Goal: Task Accomplishment & Management: Use online tool/utility

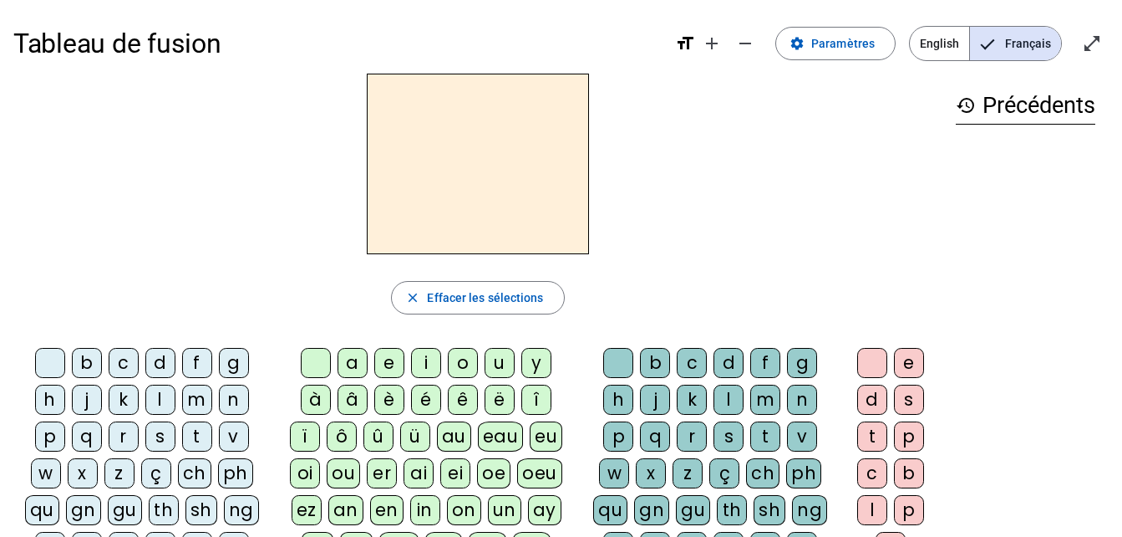
click at [87, 359] on div "b" at bounding box center [87, 363] width 30 height 30
click at [125, 364] on div "c" at bounding box center [124, 363] width 30 height 30
click at [837, 33] on span at bounding box center [835, 43] width 119 height 40
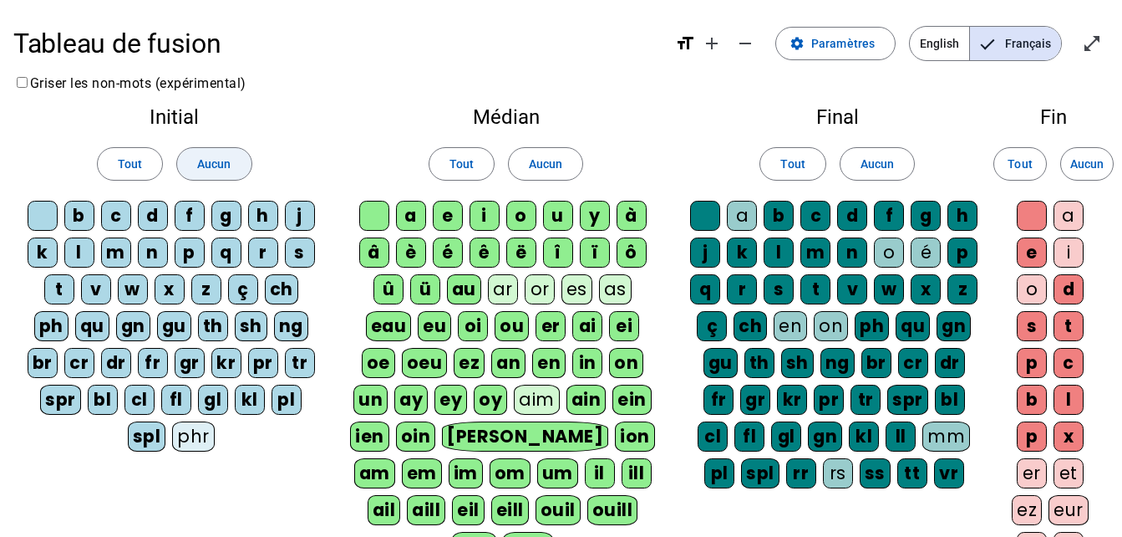
click at [201, 163] on span "Aucun" at bounding box center [213, 164] width 33 height 20
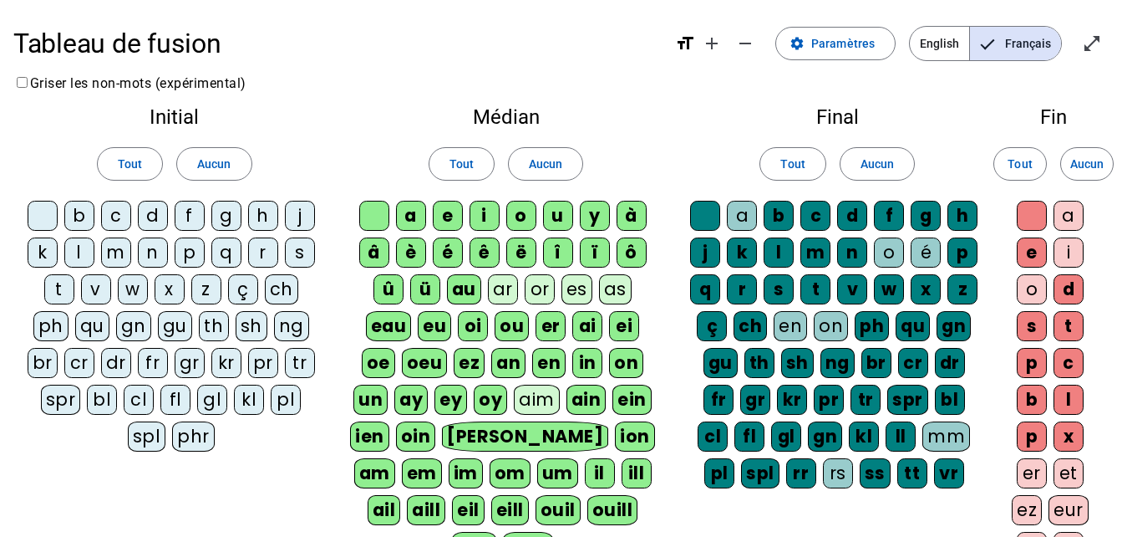
click at [152, 217] on div "d" at bounding box center [153, 216] width 30 height 30
click at [77, 253] on div "l" at bounding box center [79, 252] width 30 height 30
click at [118, 252] on div "m" at bounding box center [116, 252] width 30 height 30
click at [189, 250] on div "p" at bounding box center [190, 252] width 30 height 30
click at [262, 253] on div "r" at bounding box center [263, 252] width 30 height 30
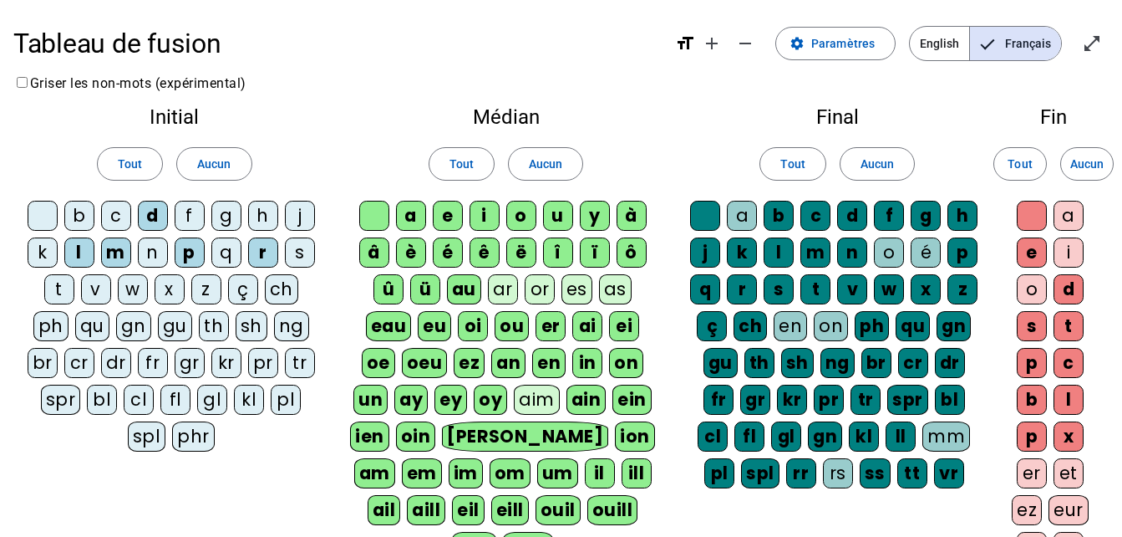
click at [101, 287] on div "v" at bounding box center [96, 289] width 30 height 30
click at [550, 155] on span "Aucun" at bounding box center [545, 164] width 33 height 20
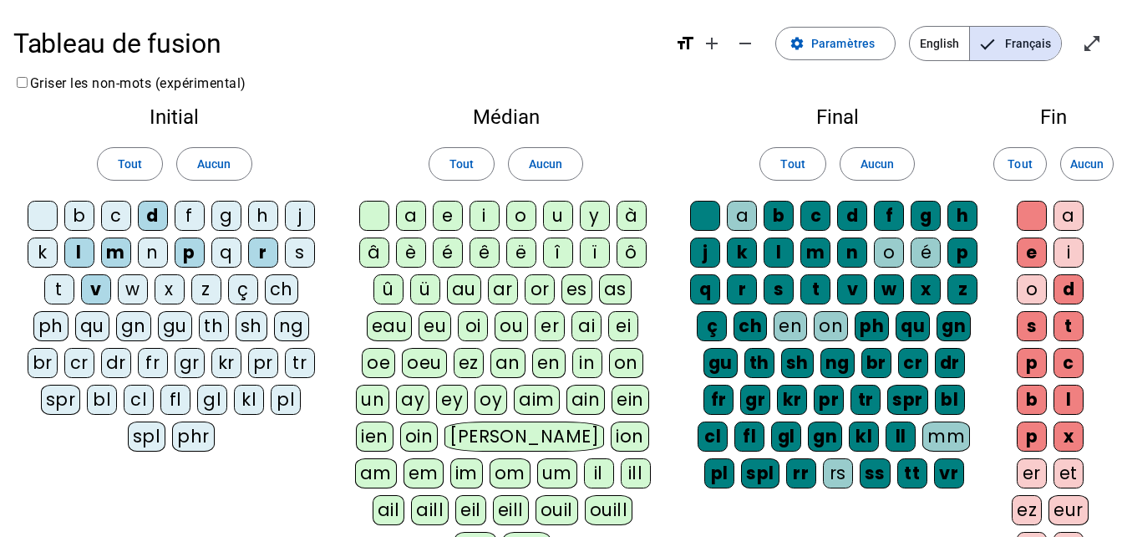
click at [410, 216] on div "a" at bounding box center [411, 216] width 30 height 30
click at [488, 211] on div "i" at bounding box center [485, 216] width 30 height 30
click at [519, 215] on div "o" at bounding box center [521, 216] width 30 height 30
click at [878, 158] on span "Aucun" at bounding box center [877, 164] width 33 height 20
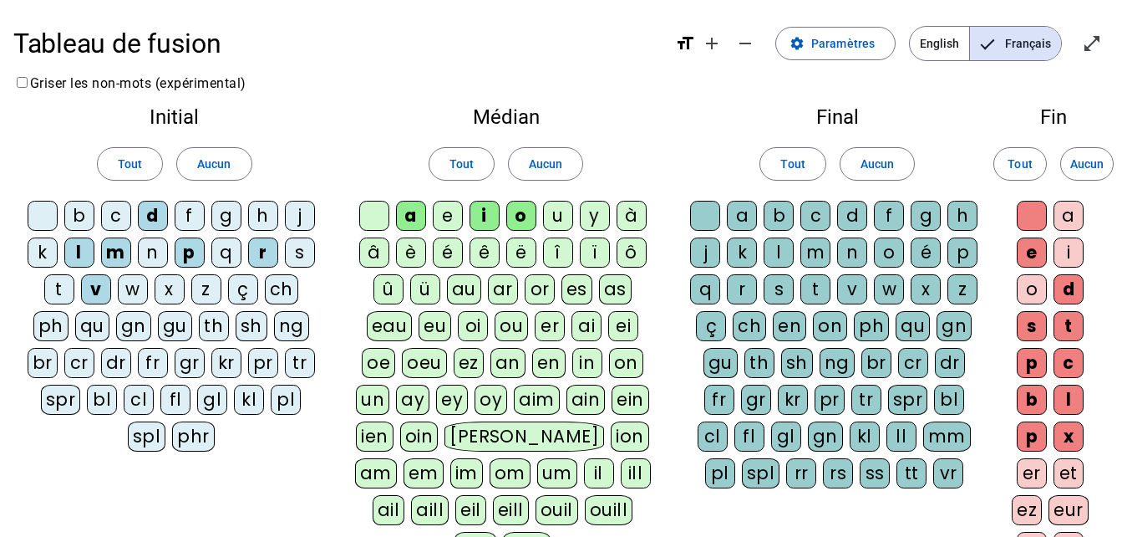
click at [743, 213] on div "a" at bounding box center [742, 216] width 30 height 30
click at [744, 202] on div "a" at bounding box center [742, 216] width 30 height 30
click at [813, 285] on div "t" at bounding box center [816, 289] width 30 height 30
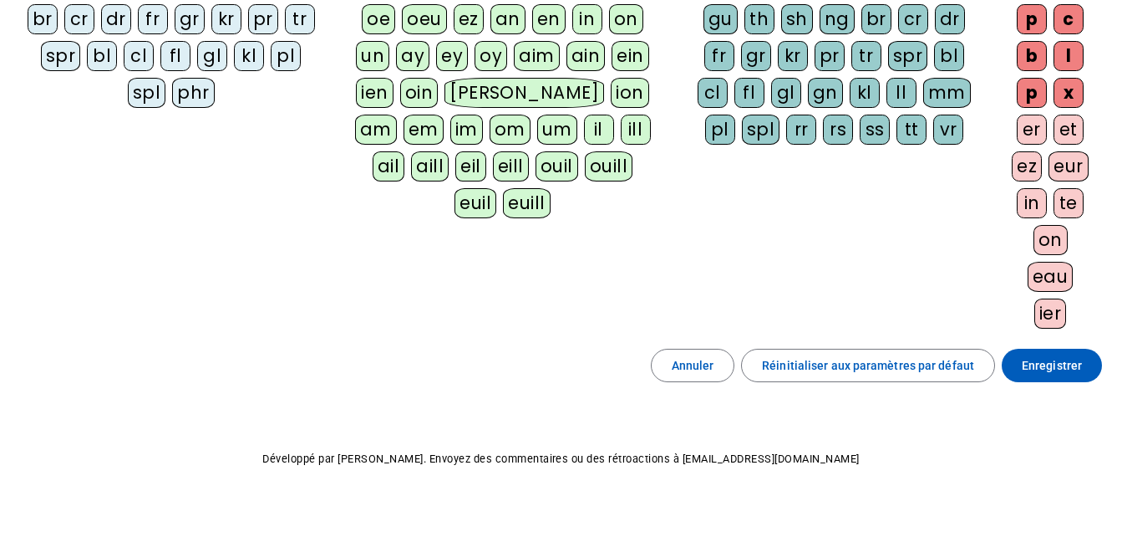
scroll to position [351, 0]
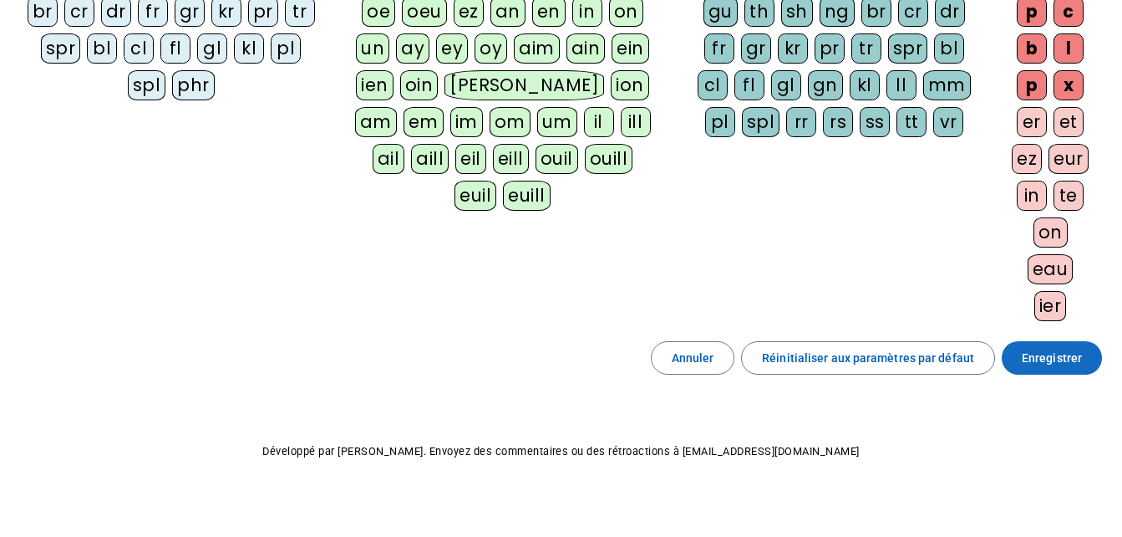
click at [1041, 360] on span "Enregistrer" at bounding box center [1052, 358] width 60 height 20
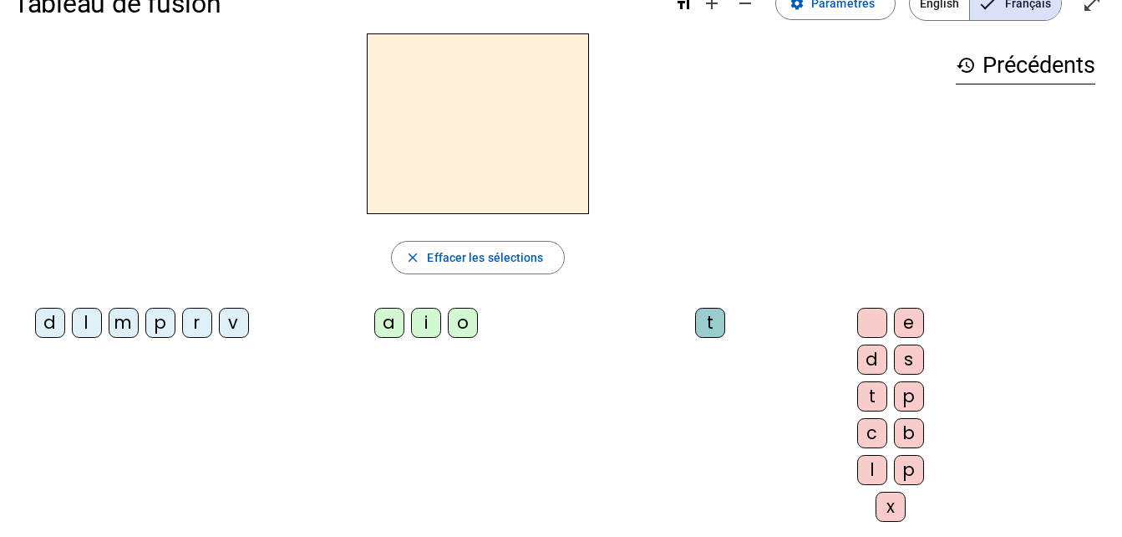
scroll to position [37, 0]
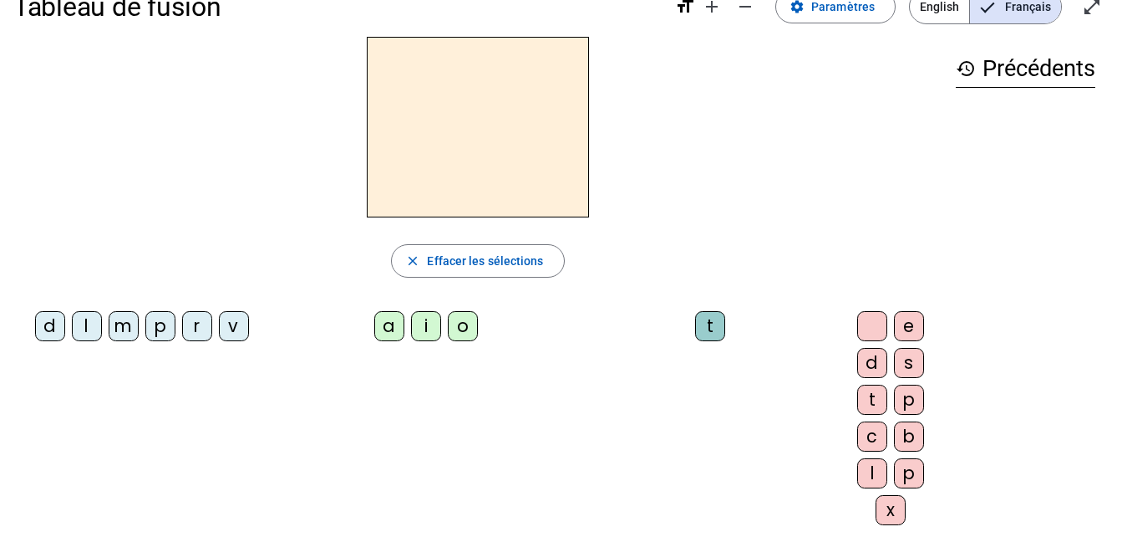
click at [121, 323] on div "m" at bounding box center [124, 326] width 30 height 30
click at [448, 326] on div "o" at bounding box center [463, 326] width 30 height 30
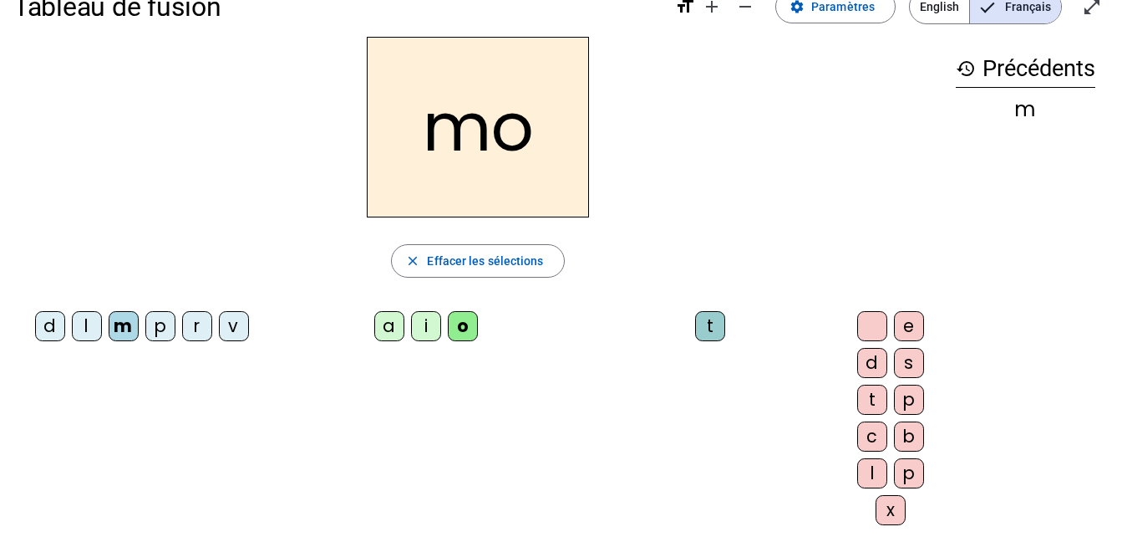
click at [857, 397] on div "t" at bounding box center [872, 399] width 30 height 30
click at [81, 336] on div "l" at bounding box center [87, 326] width 30 height 30
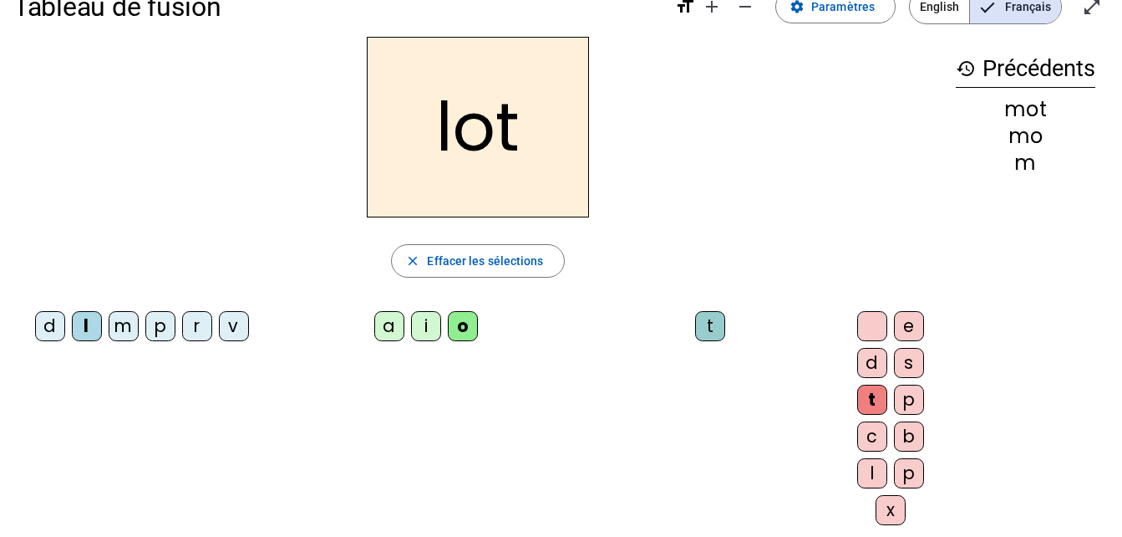
click at [120, 338] on div "m" at bounding box center [124, 326] width 30 height 30
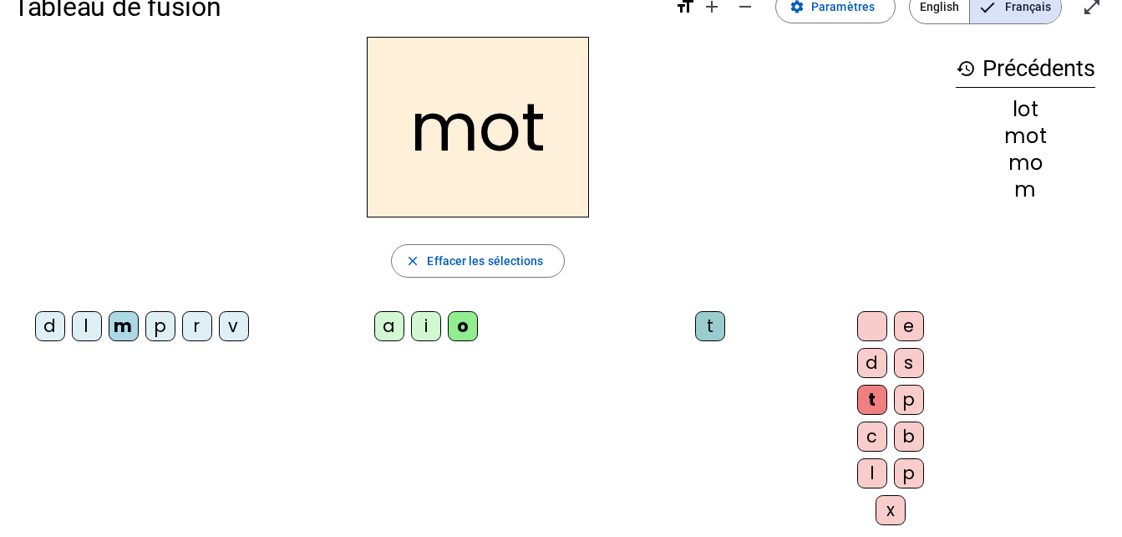
click at [155, 323] on div "p" at bounding box center [160, 326] width 30 height 30
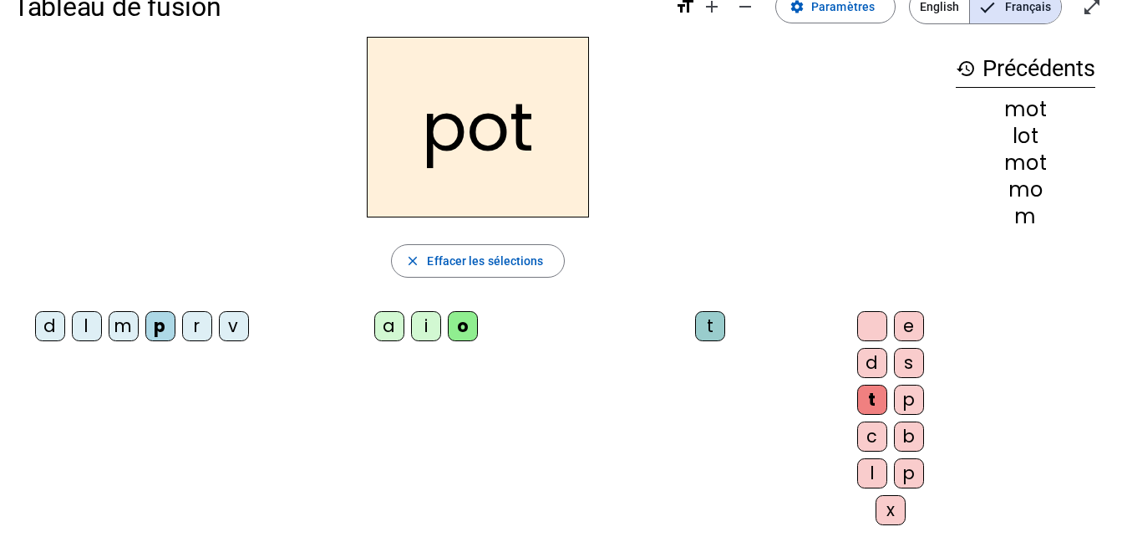
click at [85, 323] on div "l" at bounding box center [87, 326] width 30 height 30
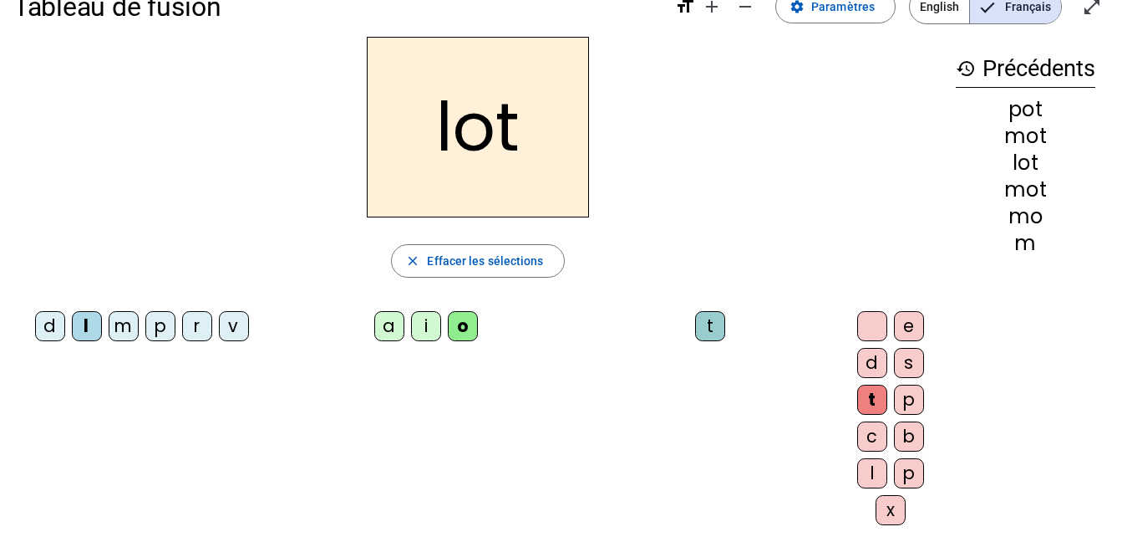
click at [200, 328] on div "r" at bounding box center [197, 326] width 30 height 30
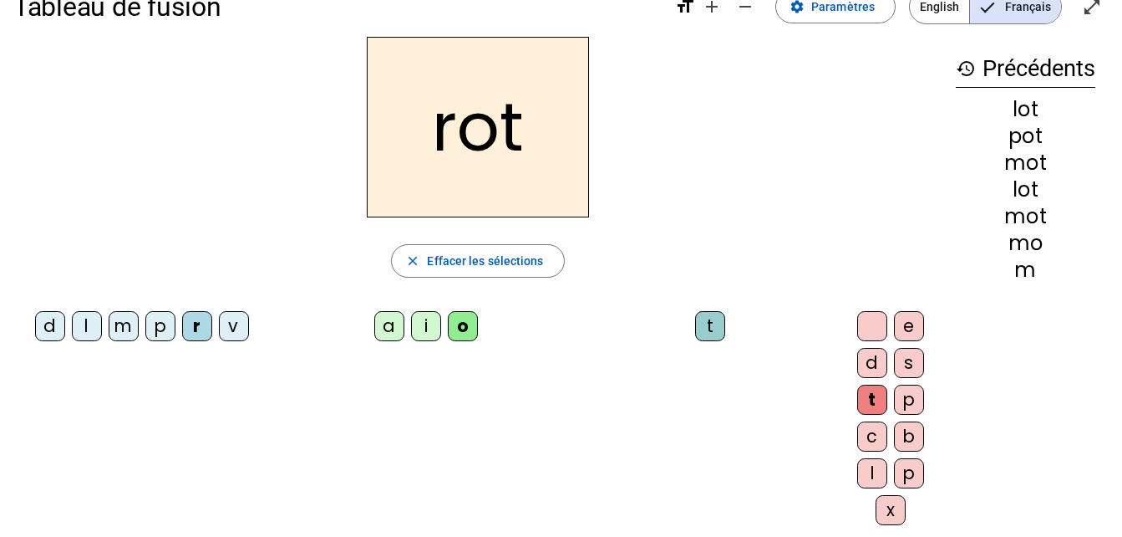
click at [374, 330] on div "a" at bounding box center [389, 326] width 30 height 30
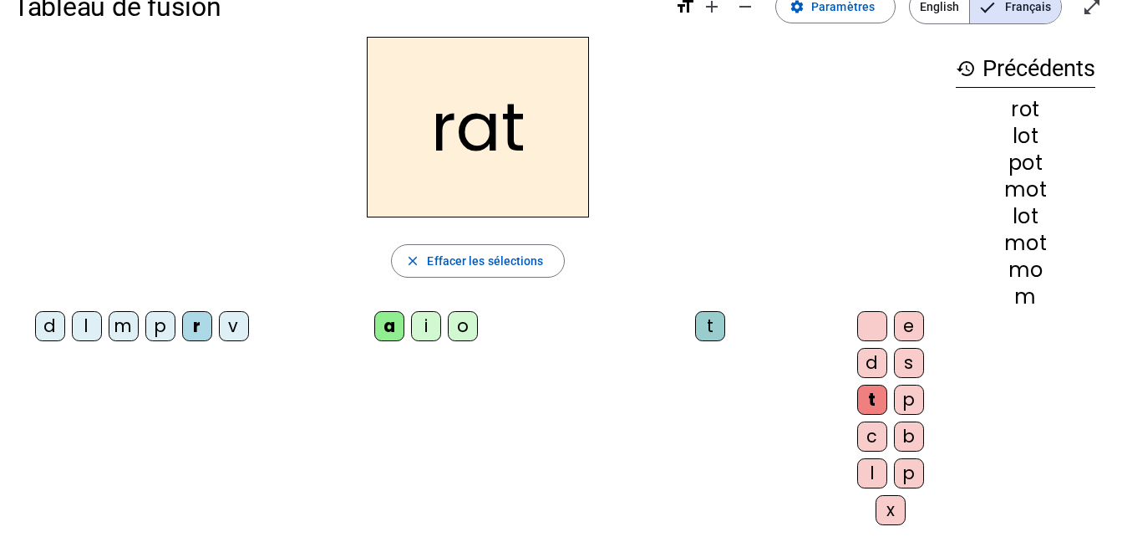
click at [411, 324] on div "i" at bounding box center [426, 326] width 30 height 30
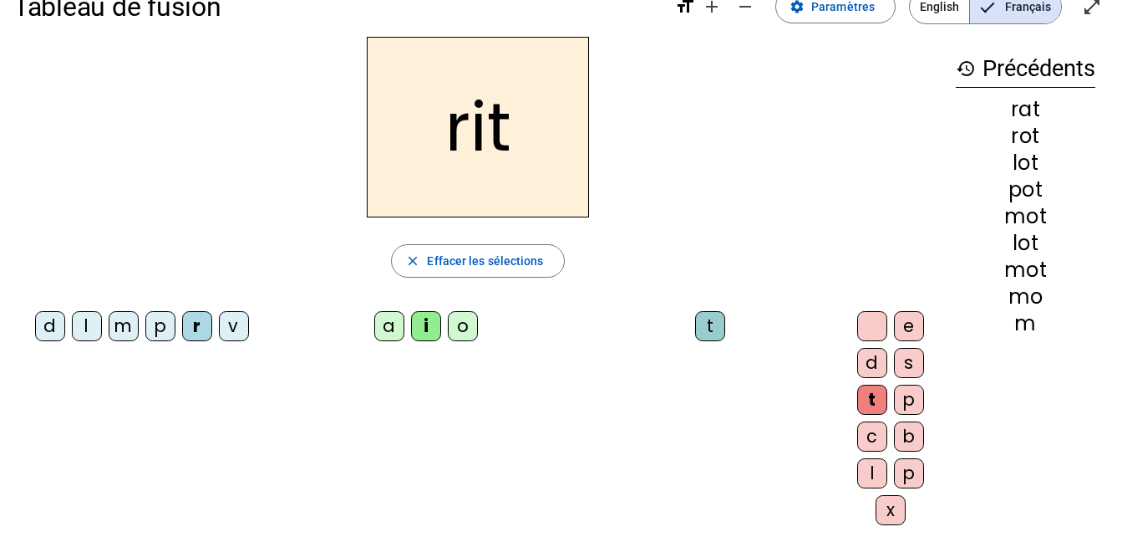
click at [219, 341] on div "v" at bounding box center [234, 326] width 30 height 30
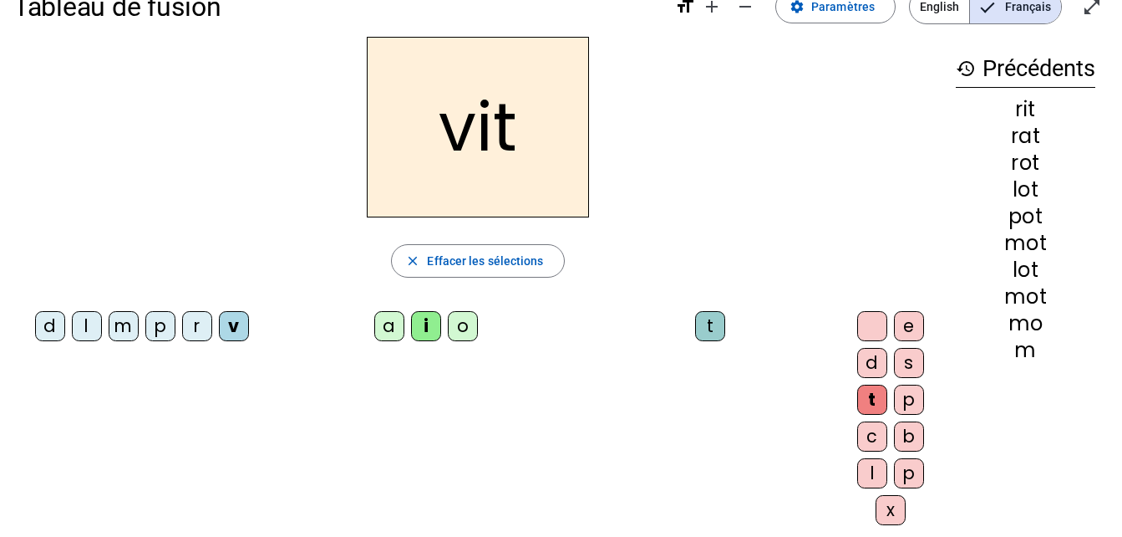
click at [123, 315] on div "m" at bounding box center [124, 326] width 30 height 30
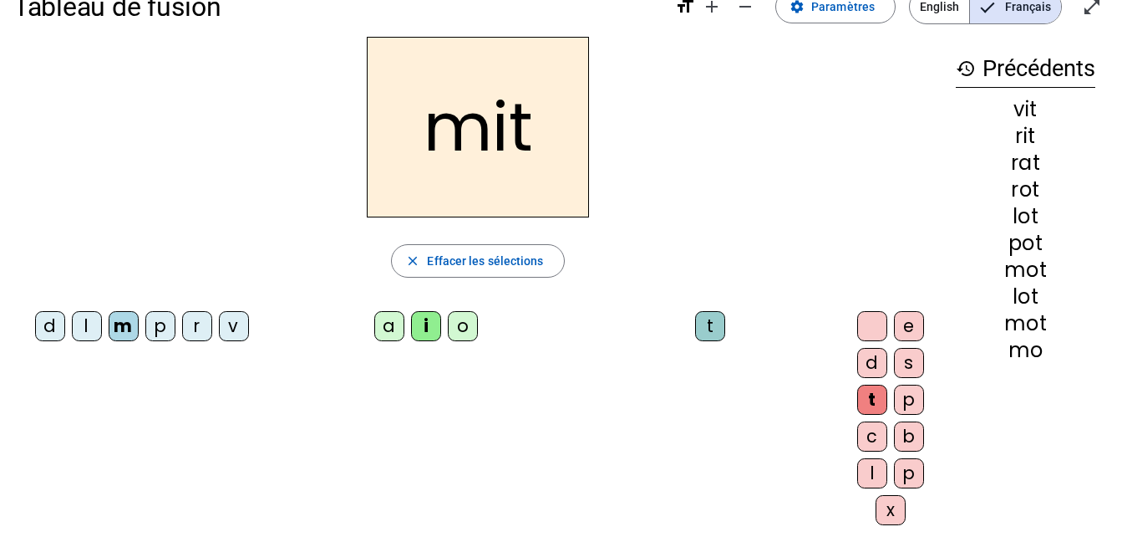
click at [48, 328] on div "d" at bounding box center [50, 326] width 30 height 30
